Goal: Task Accomplishment & Management: Manage account settings

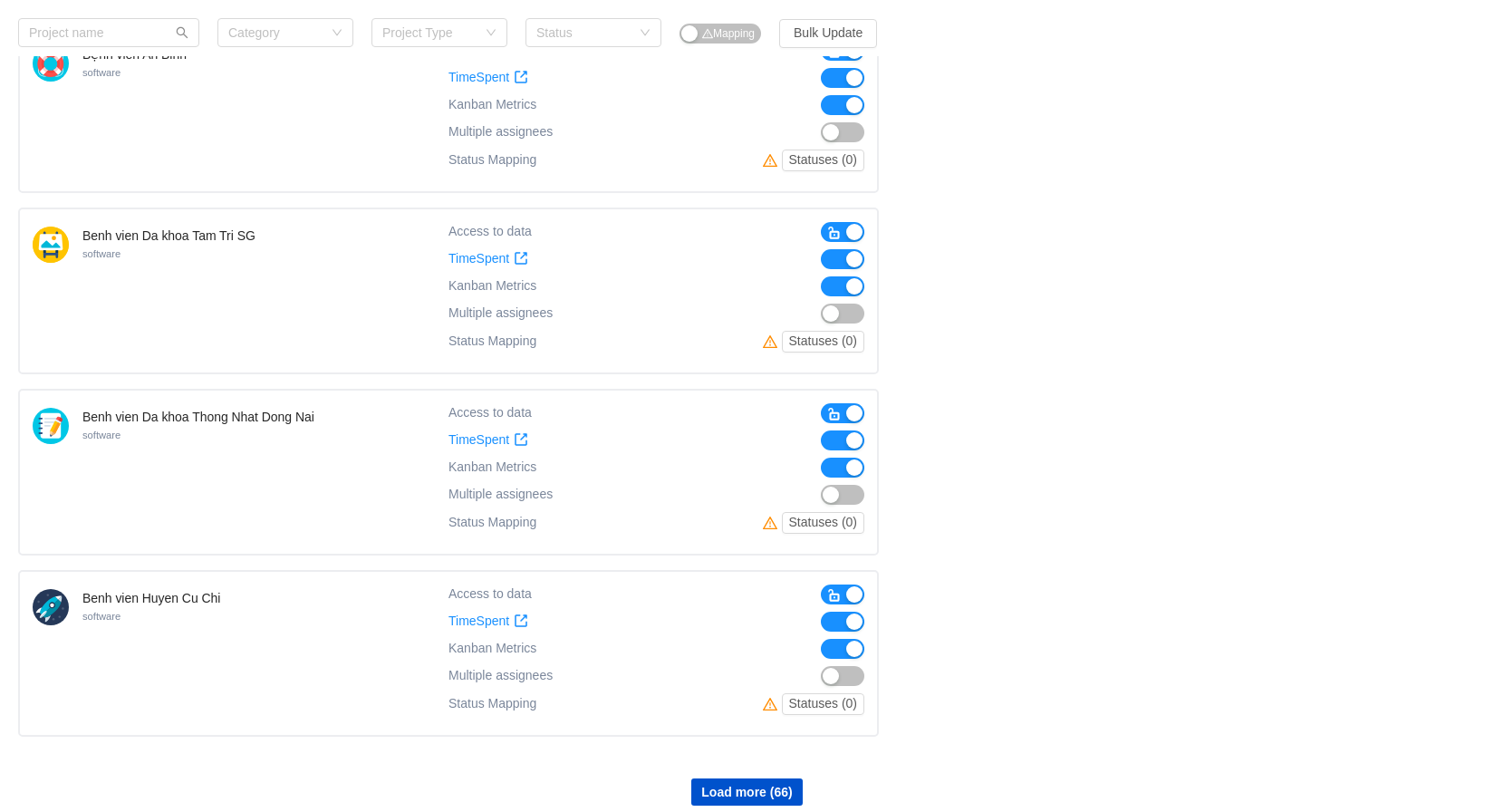
scroll to position [1288, 0]
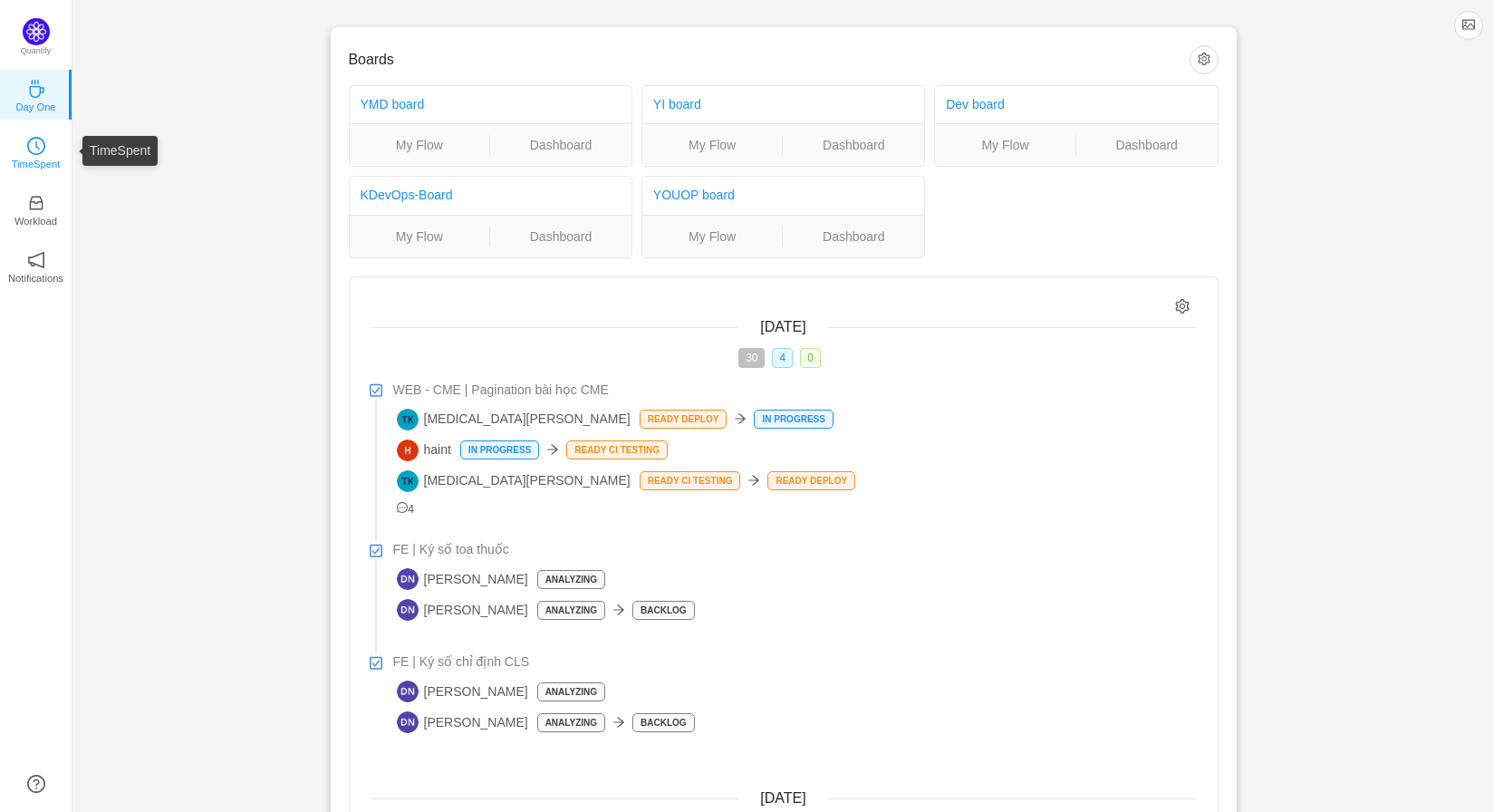
click at [35, 166] on p "TimeSpent" at bounding box center [36, 164] width 49 height 16
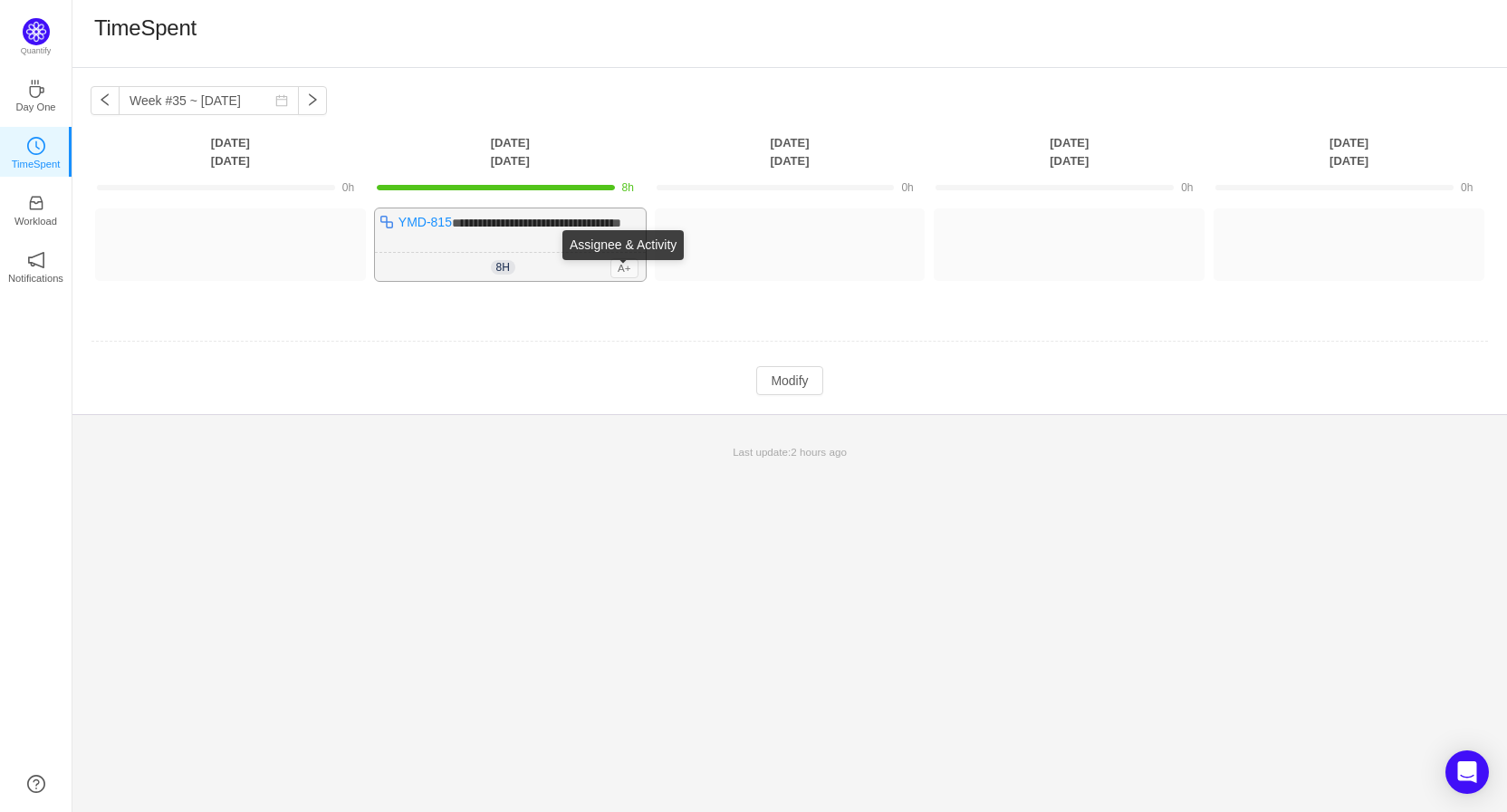
click at [622, 278] on span "A+" at bounding box center [624, 268] width 28 height 20
drag, startPoint x: 266, startPoint y: 366, endPoint x: 271, endPoint y: 357, distance: 10.1
click at [266, 365] on td at bounding box center [790, 342] width 1398 height 46
click at [580, 253] on div "**********" at bounding box center [510, 244] width 271 height 72
click at [764, 233] on button "Log Time" at bounding box center [776, 236] width 101 height 29
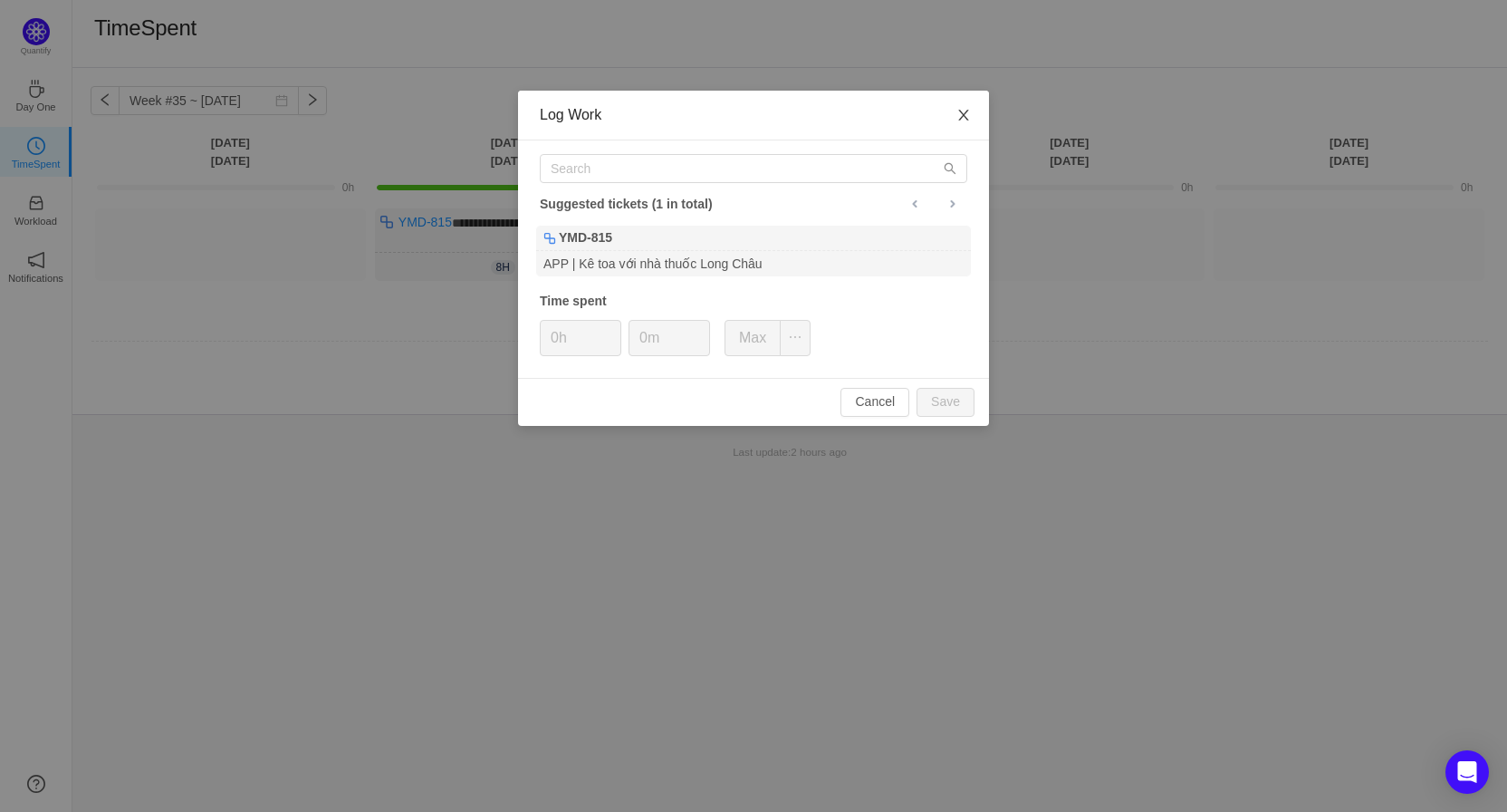
click at [971, 114] on span "Close" at bounding box center [963, 116] width 51 height 51
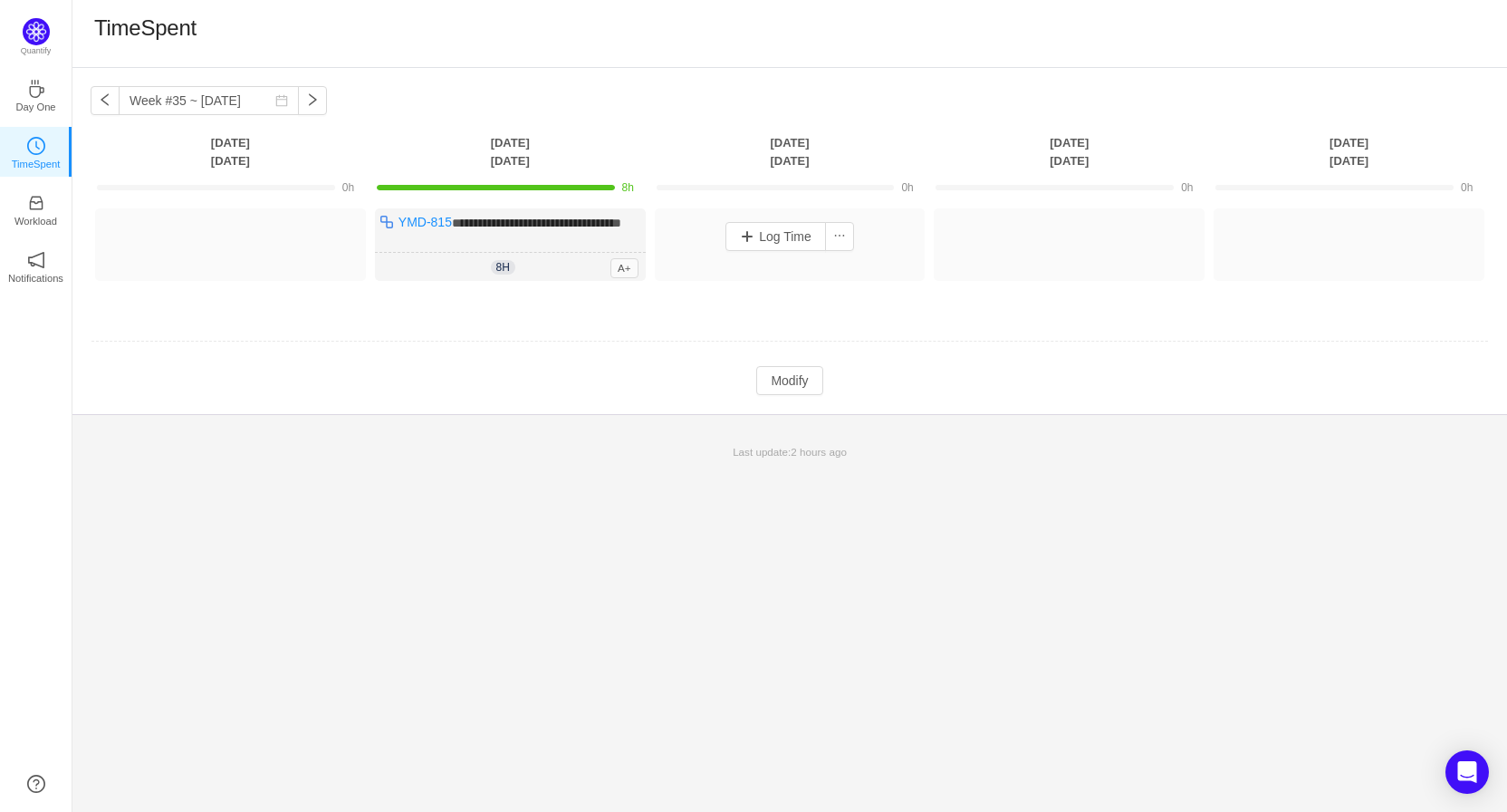
click at [923, 319] on td "**********" at bounding box center [790, 260] width 1398 height 117
click at [35, 90] on icon "icon: coffee" at bounding box center [36, 89] width 18 height 18
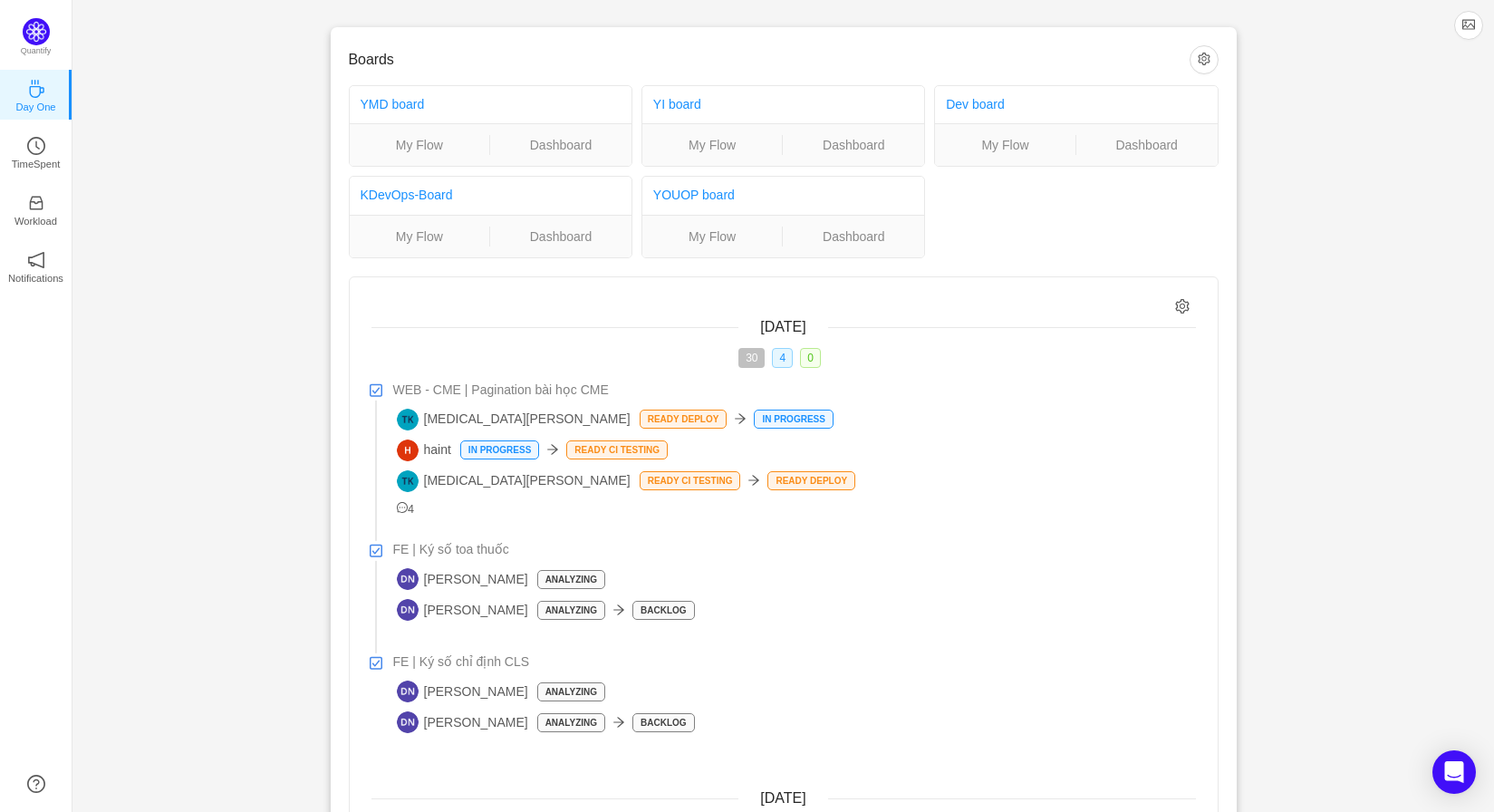
click at [47, 158] on p "TimeSpent" at bounding box center [36, 164] width 49 height 16
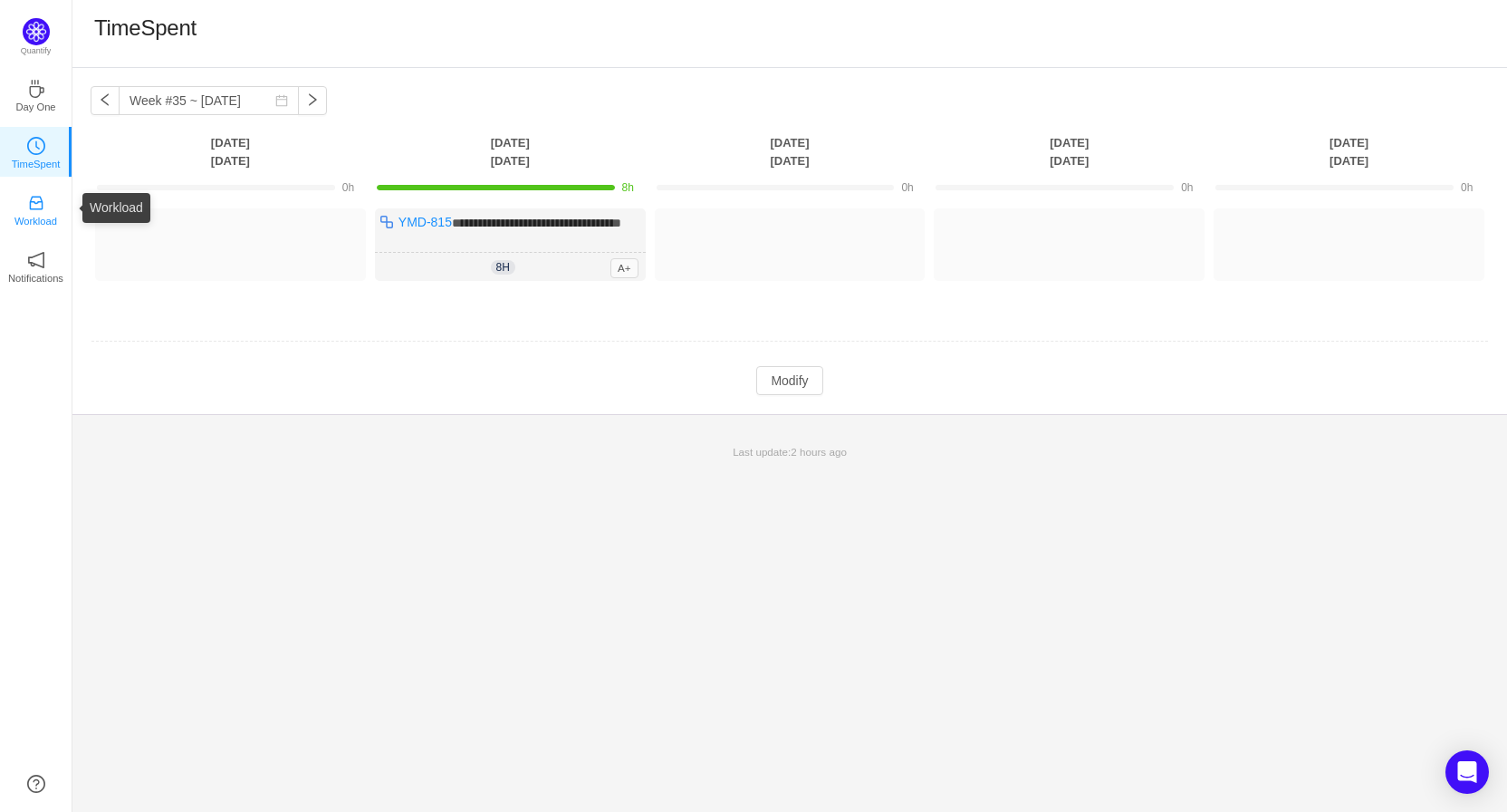
click at [31, 212] on div "Workload" at bounding box center [36, 208] width 18 height 18
click at [31, 213] on p "Workload" at bounding box center [35, 221] width 43 height 16
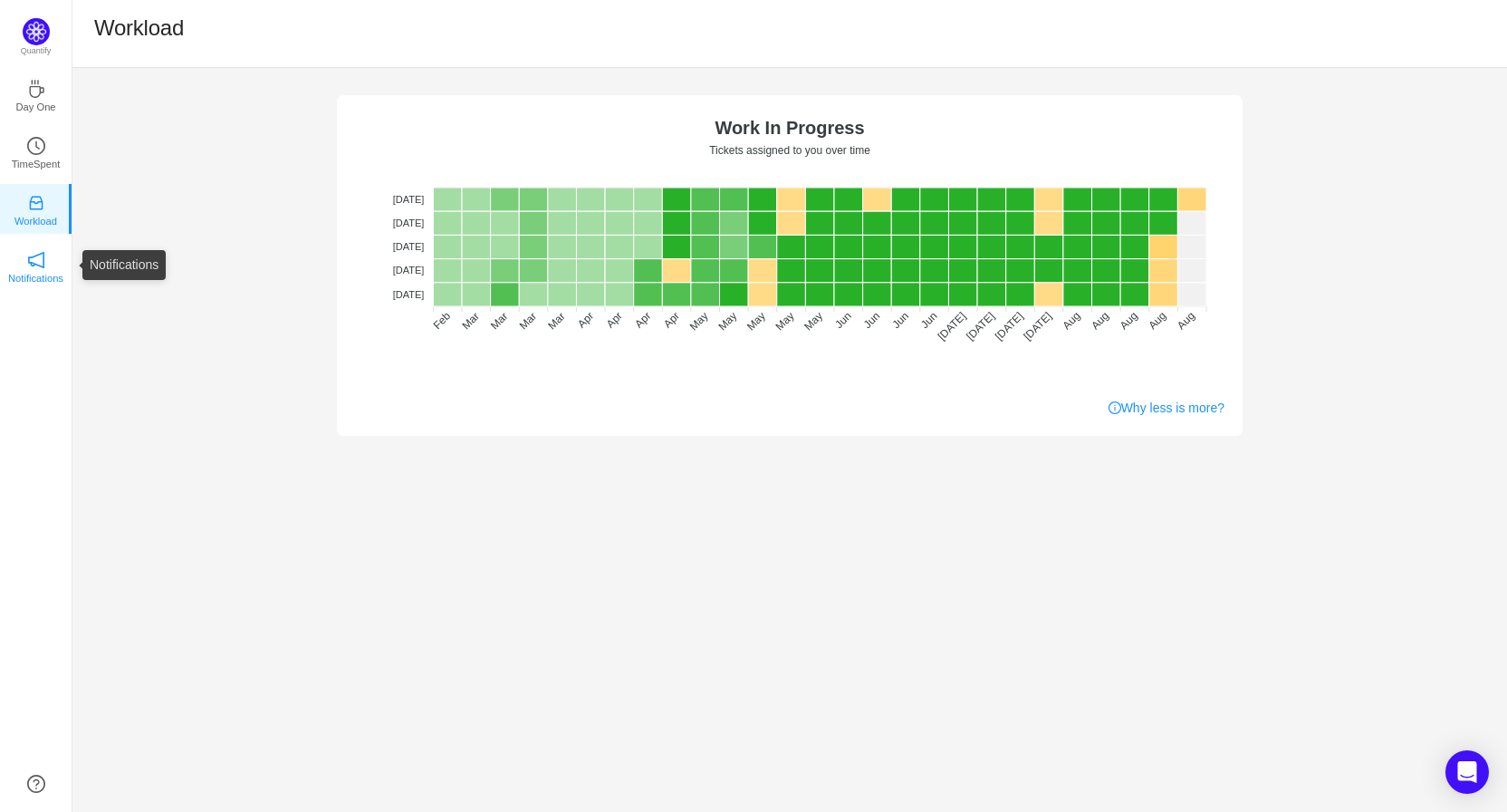
click at [36, 267] on icon "icon: notification" at bounding box center [36, 260] width 18 height 18
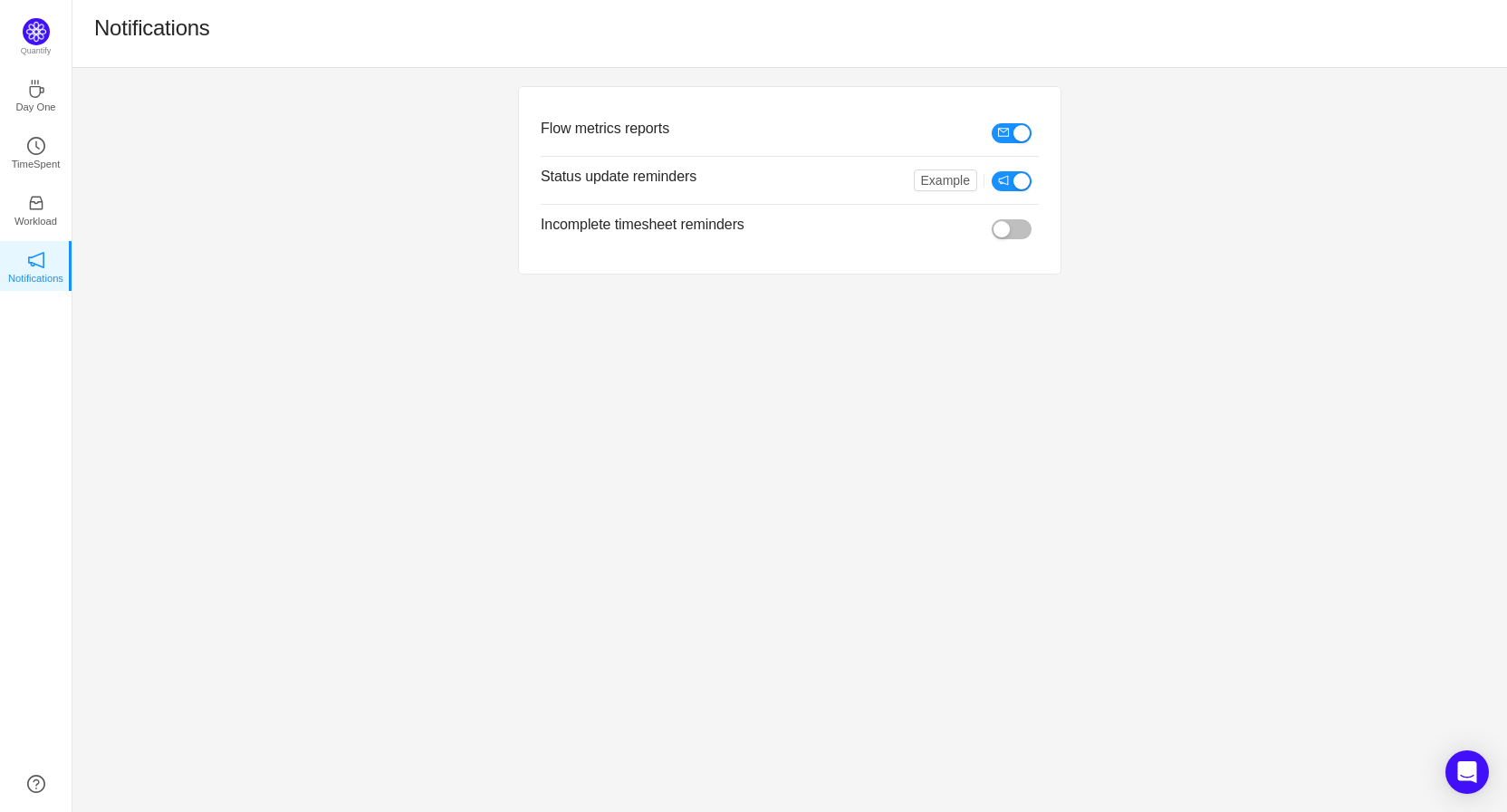
click at [1000, 224] on button "button" at bounding box center [1012, 229] width 40 height 20
click at [219, 280] on div "Flow metrics reports Status update reminders Example Incomplete timesheet remin…" at bounding box center [789, 180] width 1435 height 225
click at [18, 213] on p "Workload" at bounding box center [35, 221] width 43 height 16
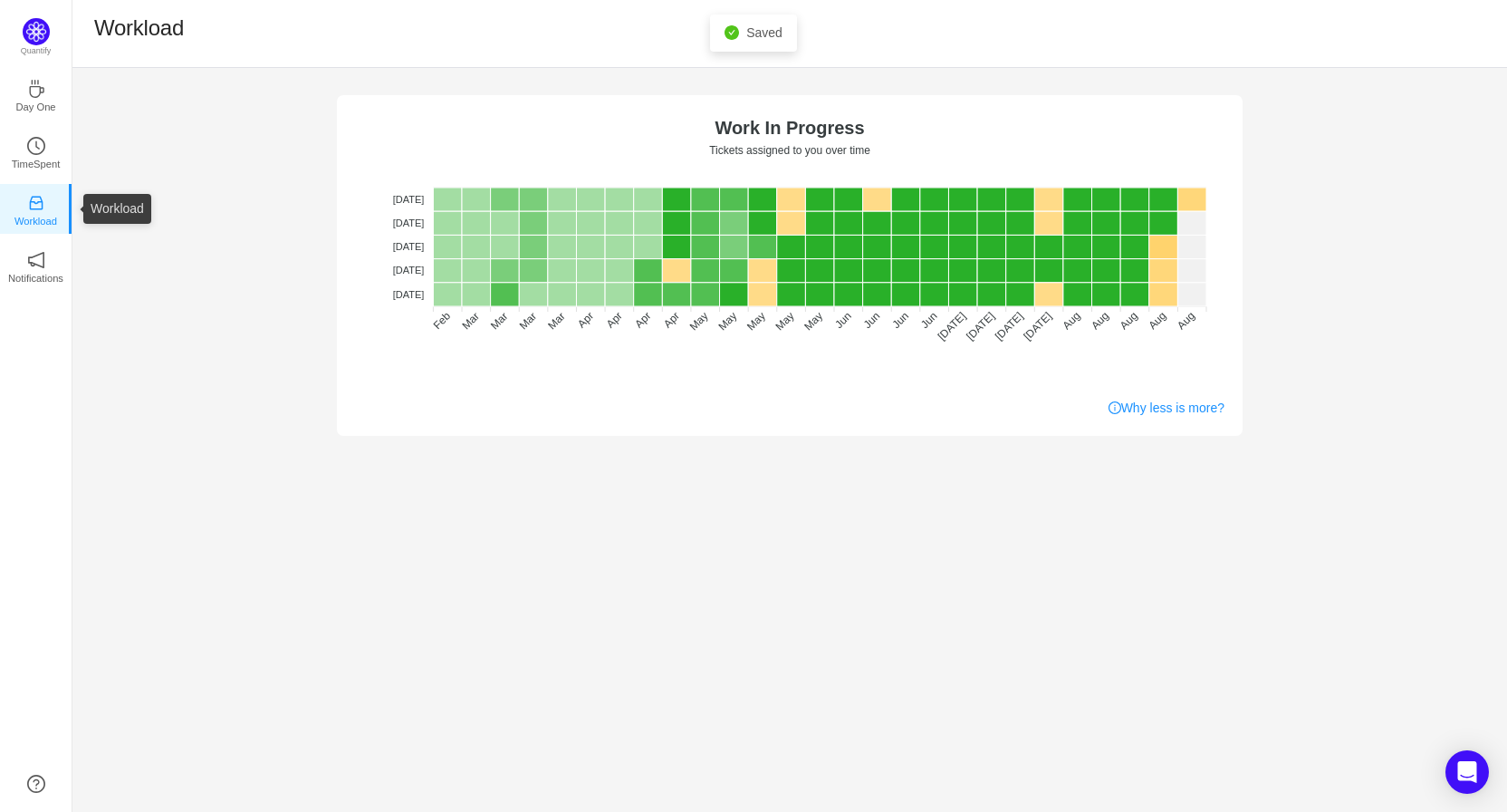
click at [210, 221] on div "No data No WIP Optimal (1-4) High (5-10) Overburdened (10+) Work In Progress Ti…" at bounding box center [789, 252] width 1435 height 368
